Goal: Find contact information: Find contact information

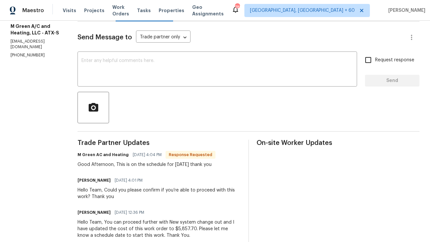
scroll to position [85, 0]
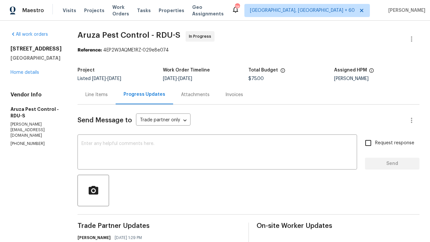
click at [99, 98] on div "Line Items" at bounding box center [96, 95] width 22 height 7
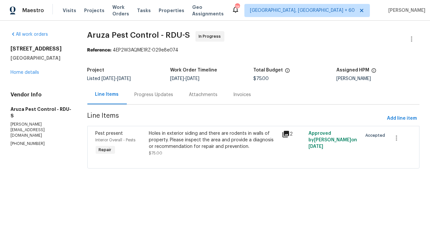
click at [201, 137] on div "Holes in exterior siding and there are rodents in walls of property. Please ins…" at bounding box center [213, 140] width 129 height 20
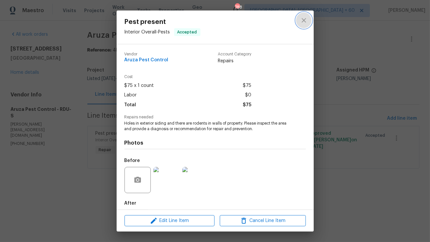
click at [304, 21] on icon "close" at bounding box center [304, 20] width 8 height 8
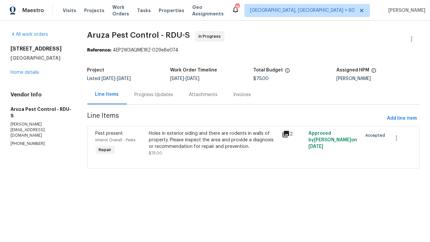
click at [158, 102] on div "Progress Updates" at bounding box center [154, 94] width 55 height 19
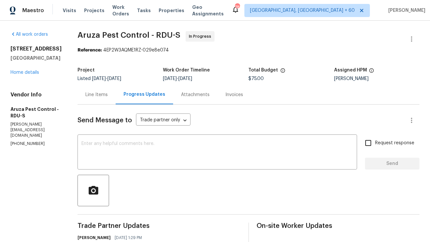
click at [29, 124] on p "c.rodriguez@aruzapest.com" at bounding box center [36, 130] width 51 height 17
copy p "c.rodriguez@aruzapest.com"
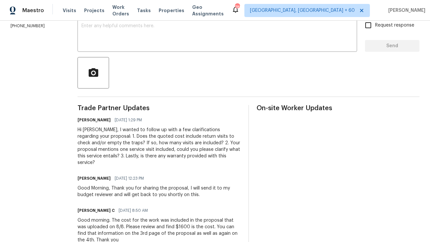
scroll to position [118, 0]
